Goal: Task Accomplishment & Management: Use online tool/utility

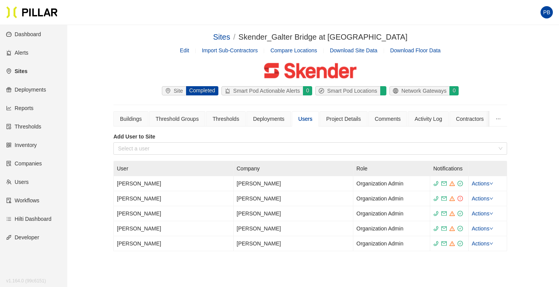
click at [25, 180] on link "Users" at bounding box center [17, 182] width 23 height 6
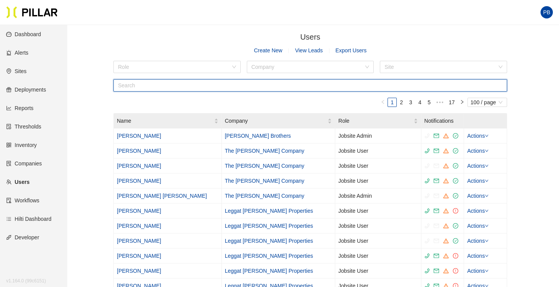
click at [138, 85] on input "text" at bounding box center [310, 85] width 394 height 12
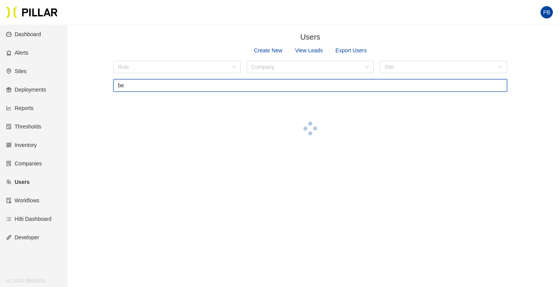
type input "b"
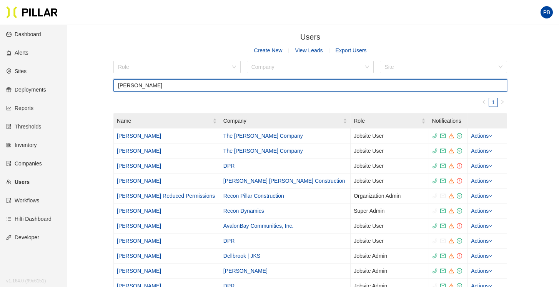
click at [135, 85] on input "[PERSON_NAME]" at bounding box center [310, 85] width 394 height 12
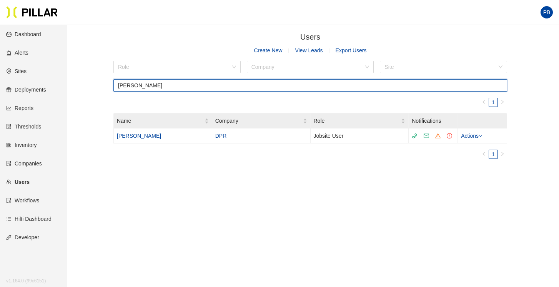
type input "[PERSON_NAME]"
click at [138, 84] on input "[PERSON_NAME]" at bounding box center [310, 85] width 394 height 12
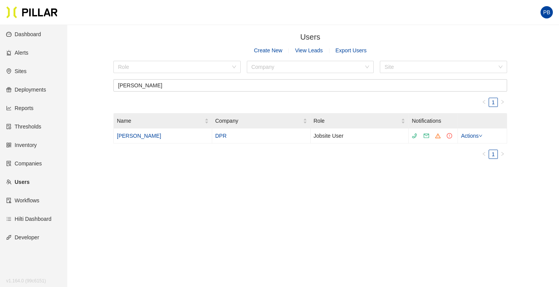
click at [28, 108] on link "Reports" at bounding box center [19, 108] width 27 height 6
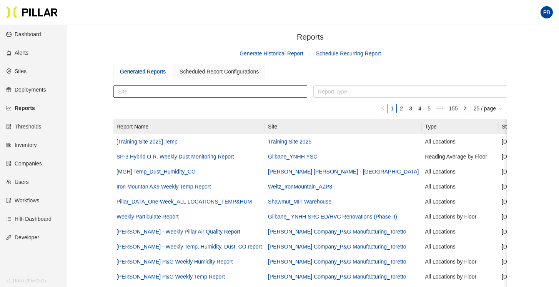
click at [159, 92] on div at bounding box center [210, 91] width 190 height 11
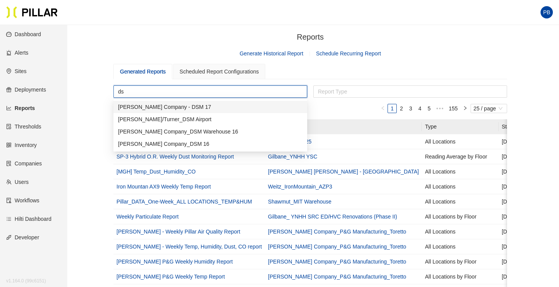
type input "dsm"
click at [167, 143] on div "[PERSON_NAME] Company_DSM 16" at bounding box center [210, 144] width 185 height 8
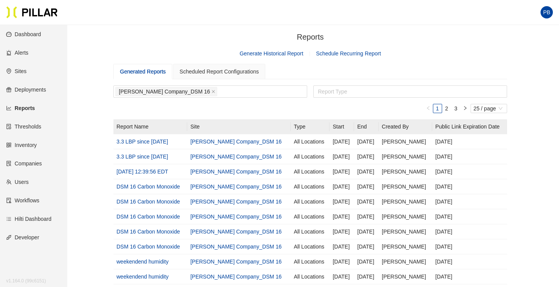
click at [276, 55] on link "Generate Historical Report" at bounding box center [272, 53] width 64 height 6
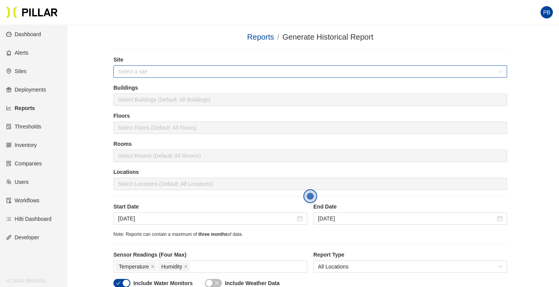
click at [129, 73] on input "search" at bounding box center [307, 72] width 379 height 12
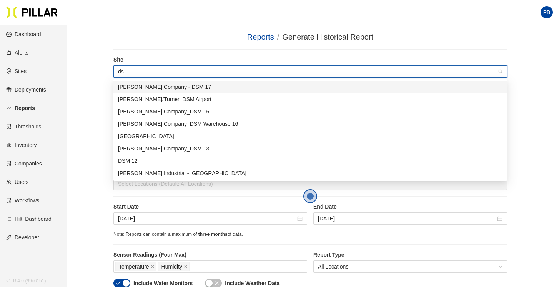
type input "dsm"
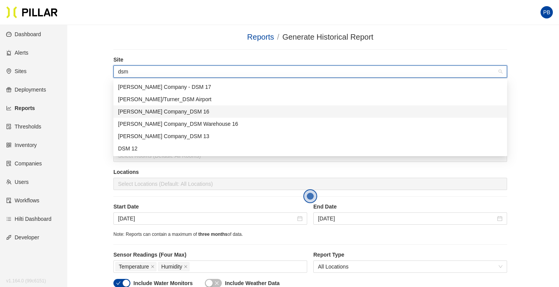
click at [152, 114] on div "[PERSON_NAME] Company_DSM 16" at bounding box center [310, 111] width 385 height 8
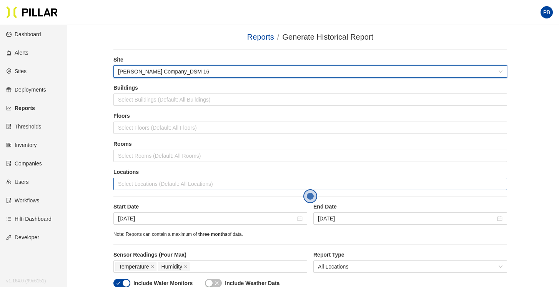
click at [137, 184] on div at bounding box center [310, 183] width 390 height 11
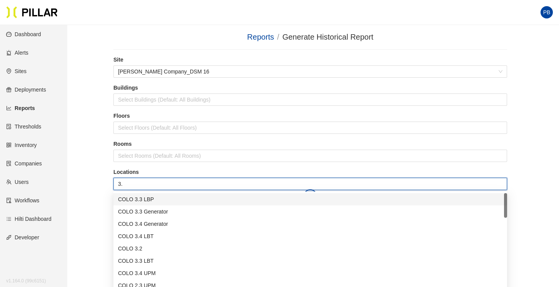
type input "3.3"
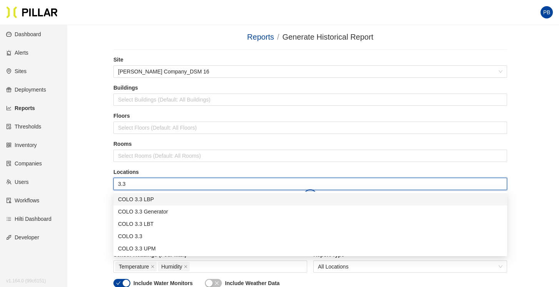
click at [134, 198] on div "COLO 3.3 LBP" at bounding box center [310, 199] width 385 height 8
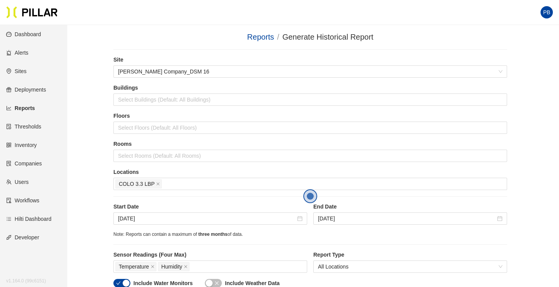
click at [170, 167] on div "Rooms Select Rooms (Default: All Rooms)" at bounding box center [310, 154] width 394 height 28
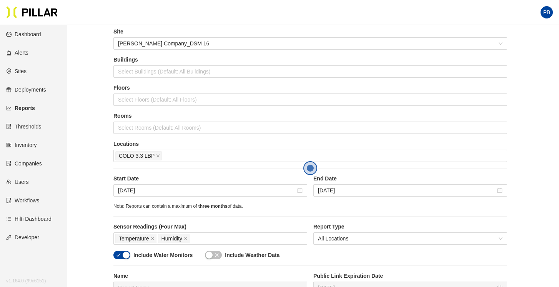
scroll to position [30, 0]
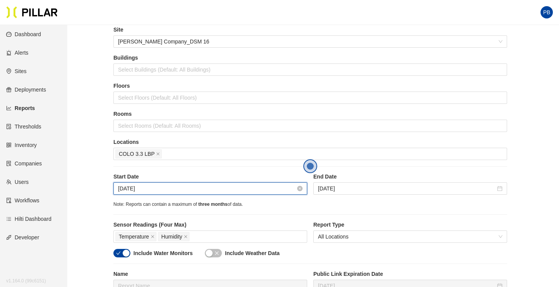
click at [158, 190] on input "[DATE]" at bounding box center [207, 188] width 178 height 8
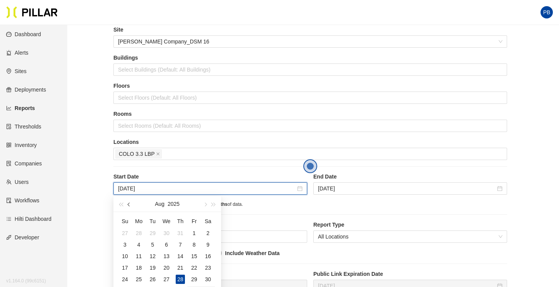
click at [127, 205] on button "button" at bounding box center [129, 203] width 8 height 15
click at [207, 204] on button "button" at bounding box center [205, 203] width 8 height 15
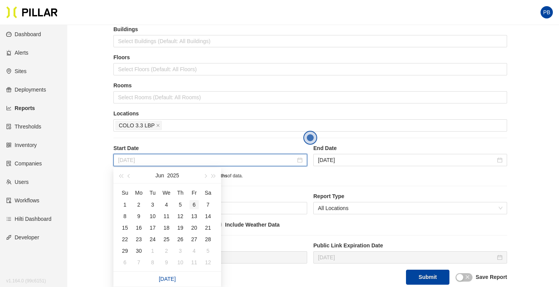
scroll to position [62, 0]
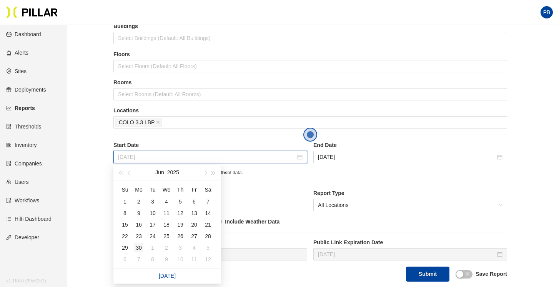
type input "[DATE]"
click at [139, 246] on div "30" at bounding box center [138, 247] width 9 height 9
click at [355, 176] on div "Note: Reports can contain a maximum of three months of data." at bounding box center [310, 172] width 394 height 7
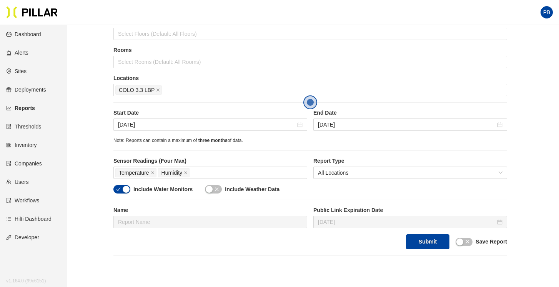
scroll to position [95, 0]
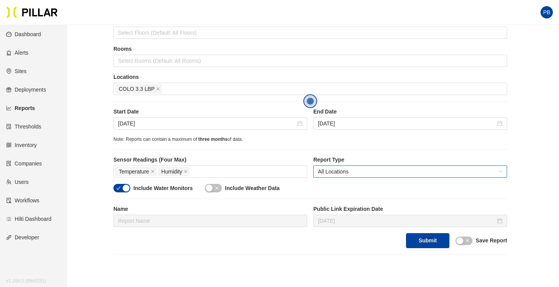
click at [498, 169] on span "All Locations" at bounding box center [410, 172] width 185 height 12
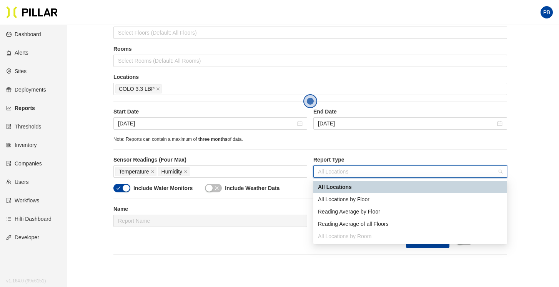
click at [374, 187] on div "All Locations" at bounding box center [410, 187] width 185 height 8
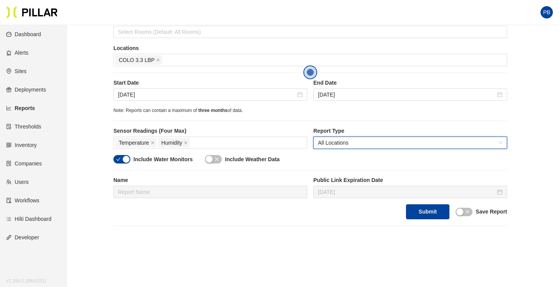
scroll to position [125, 0]
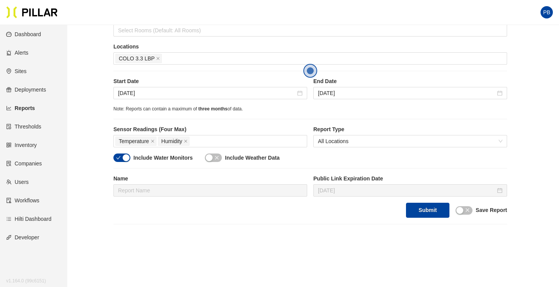
click at [469, 210] on icon "close" at bounding box center [467, 210] width 5 height 5
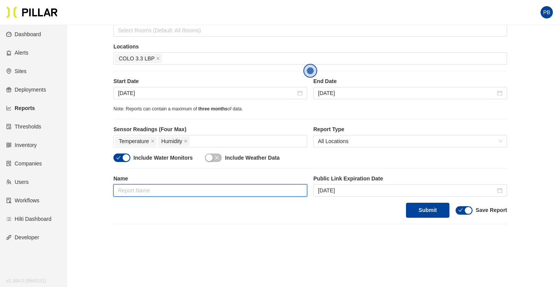
click at [138, 187] on input "text" at bounding box center [210, 190] width 194 height 12
type input "3.3 LBP Temp & Humidity - PB"
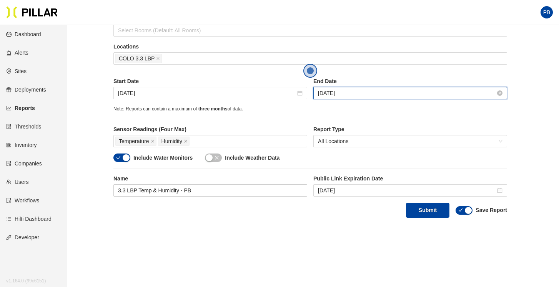
click at [344, 90] on input "[DATE]" at bounding box center [407, 93] width 178 height 8
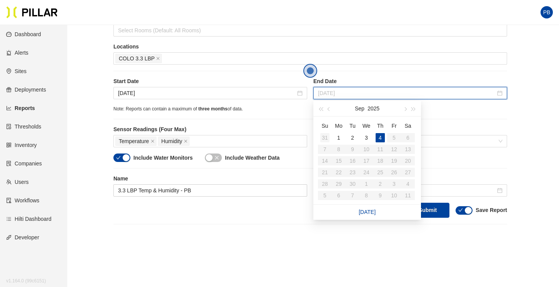
type input "[DATE]"
click at [324, 139] on div "31" at bounding box center [324, 137] width 9 height 9
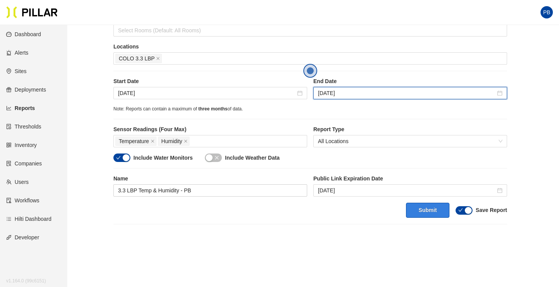
click at [432, 208] on button "Submit" at bounding box center [427, 210] width 43 height 15
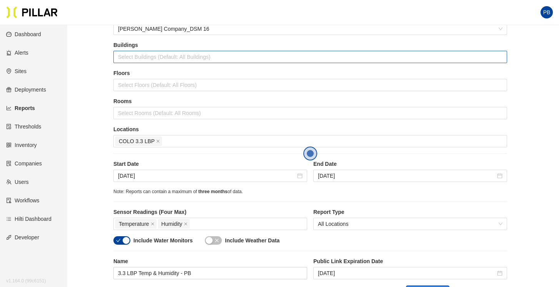
scroll to position [45, 0]
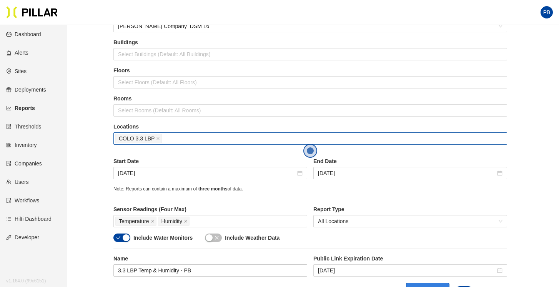
click at [168, 140] on div "COLO 3.3 LBP" at bounding box center [310, 138] width 390 height 11
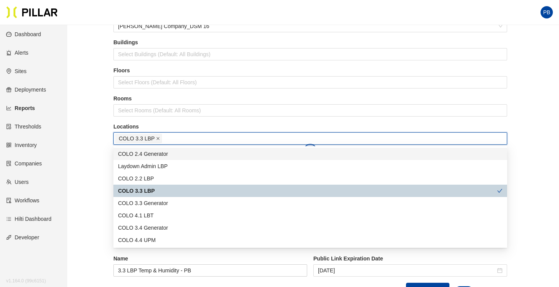
click at [157, 138] on icon "close" at bounding box center [158, 139] width 4 height 4
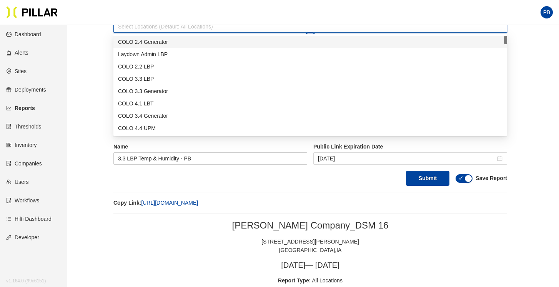
scroll to position [152, 0]
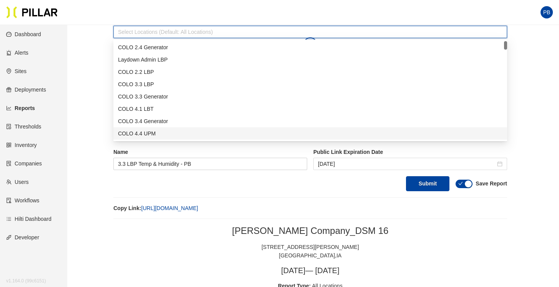
click at [280, 183] on div "Submit Save Report" at bounding box center [310, 183] width 394 height 15
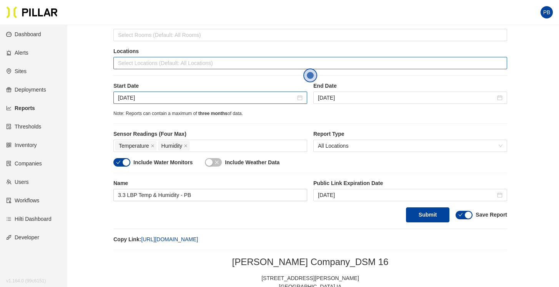
scroll to position [118, 0]
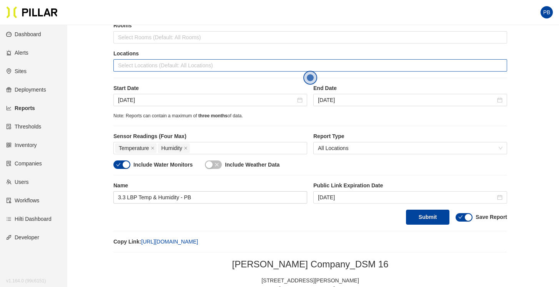
click at [177, 68] on div at bounding box center [310, 65] width 390 height 11
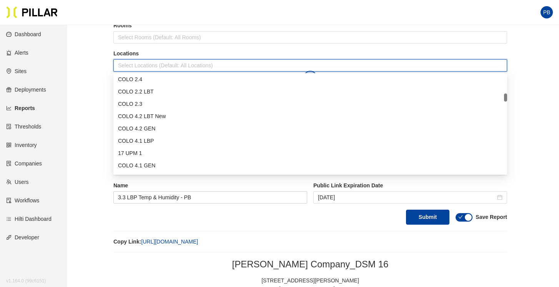
scroll to position [223, 0]
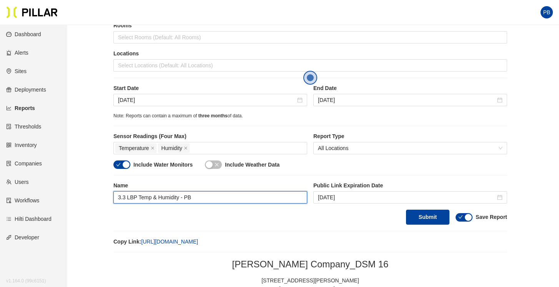
drag, startPoint x: 205, startPoint y: 197, endPoint x: 102, endPoint y: 196, distance: 103.1
type input "w"
type input "DSM 16"
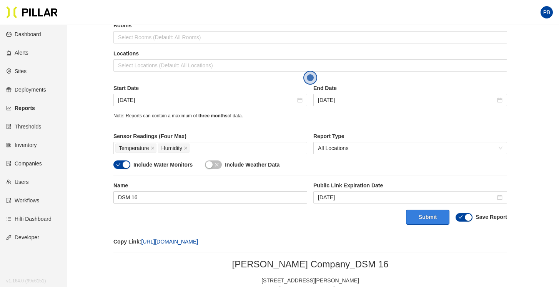
click at [435, 216] on button "Submit" at bounding box center [427, 217] width 43 height 15
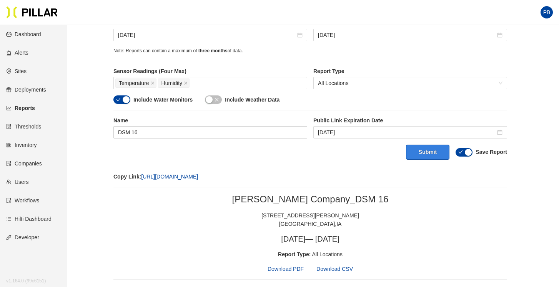
scroll to position [0, 0]
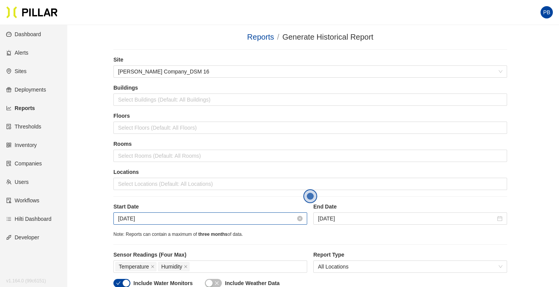
click at [165, 221] on input "[DATE]" at bounding box center [207, 218] width 178 height 8
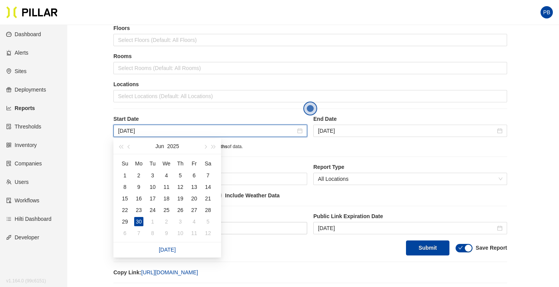
scroll to position [90, 0]
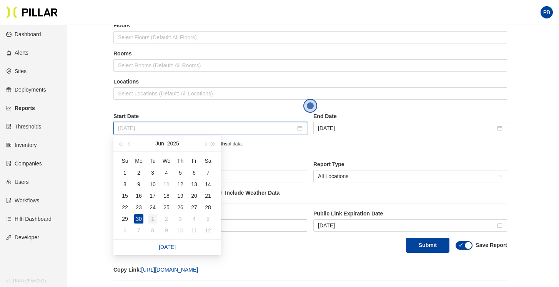
type input "[DATE]"
click at [153, 215] on div "1" at bounding box center [152, 218] width 9 height 9
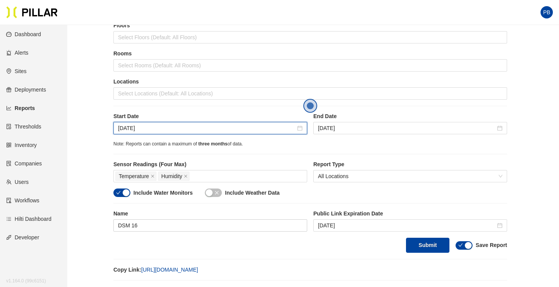
click at [153, 215] on label "Name" at bounding box center [210, 214] width 194 height 8
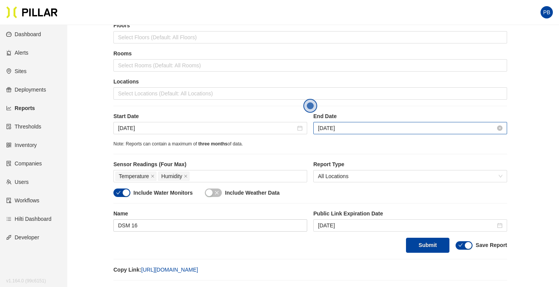
click at [351, 130] on input "[DATE]" at bounding box center [407, 128] width 178 height 8
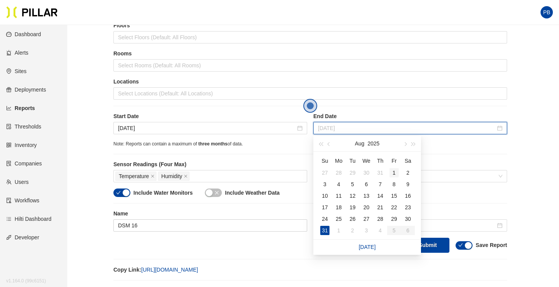
type input "[DATE]"
click at [394, 172] on div "1" at bounding box center [394, 172] width 9 height 9
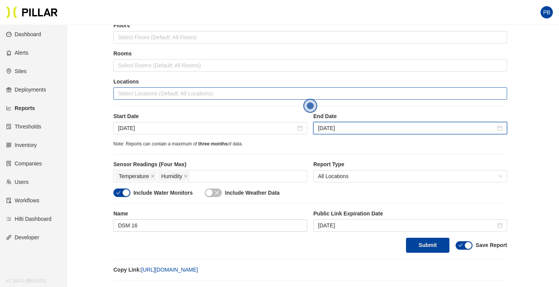
click at [130, 94] on div at bounding box center [310, 93] width 390 height 11
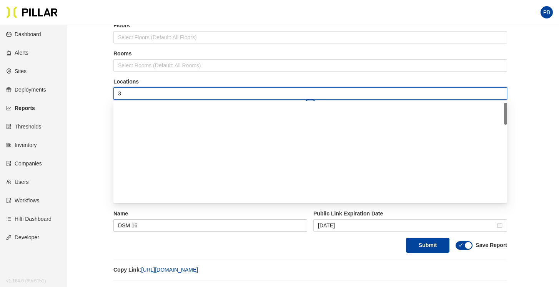
scroll to position [0, 0]
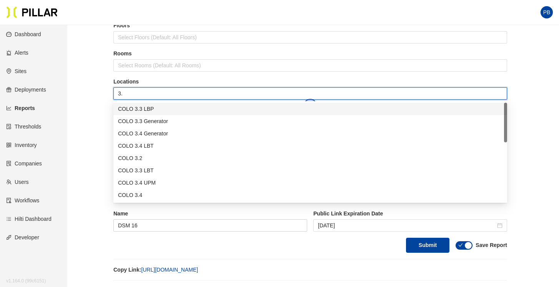
type input "3.3"
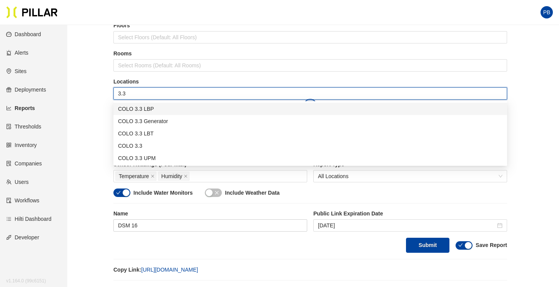
click at [138, 110] on div "COLO 3.3 LBP" at bounding box center [310, 109] width 385 height 8
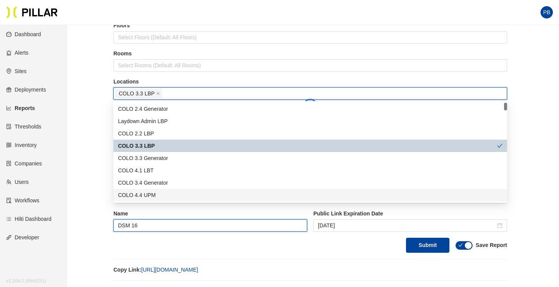
click at [140, 227] on input "DSM 16" at bounding box center [210, 225] width 194 height 12
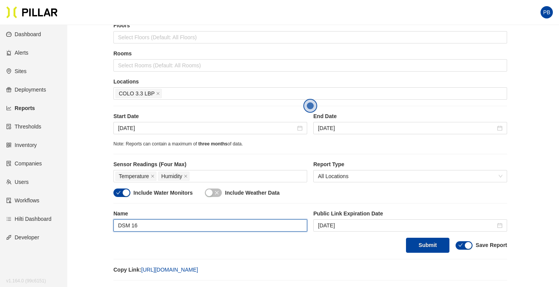
click at [140, 227] on input "DSM 16" at bounding box center [210, 225] width 194 height 12
type input "J"
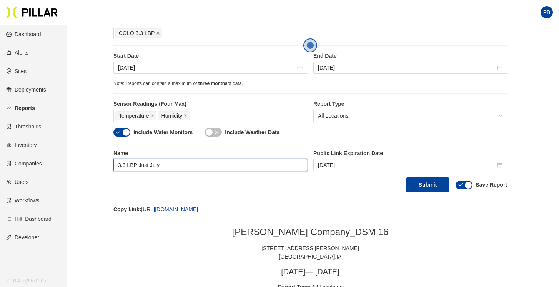
scroll to position [154, 0]
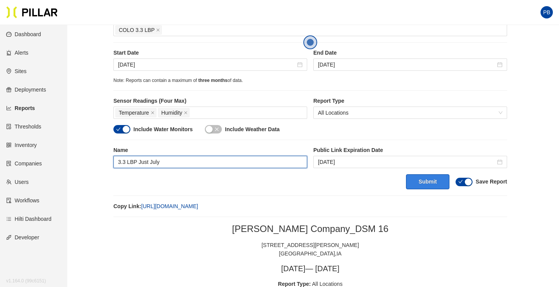
type input "3.3 LBP Just July"
click at [433, 181] on button "Submit" at bounding box center [427, 181] width 43 height 15
